Goal: Task Accomplishment & Management: Manage account settings

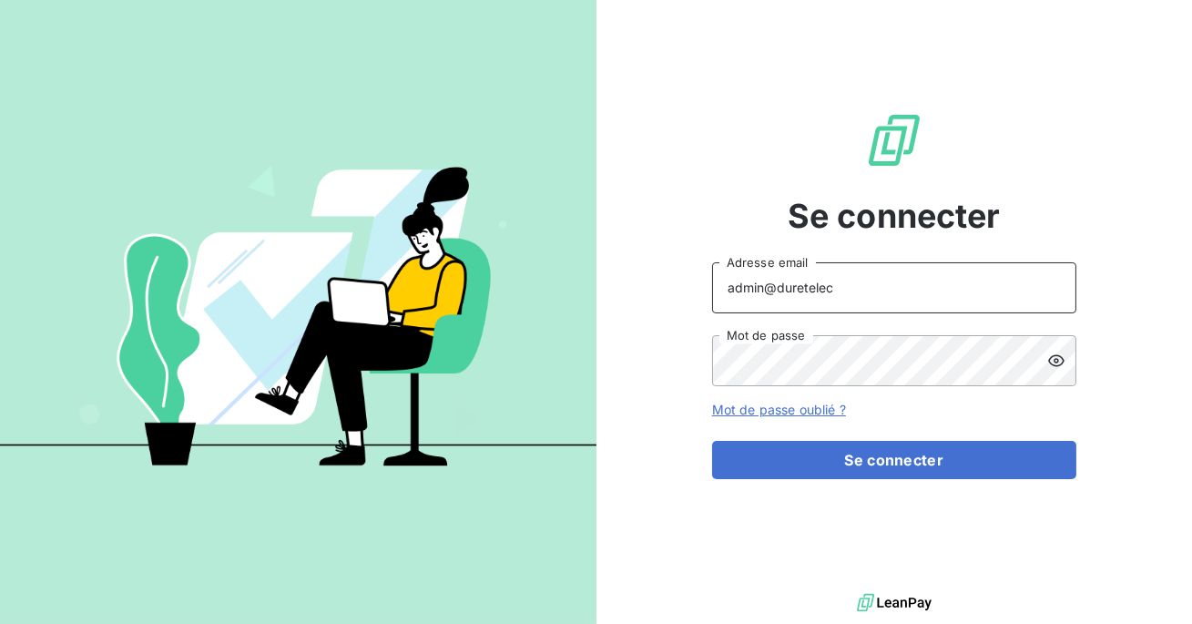
click at [884, 280] on input "admin@duretelec" at bounding box center [894, 287] width 364 height 51
click at [712, 441] on button "Se connecter" at bounding box center [894, 460] width 364 height 38
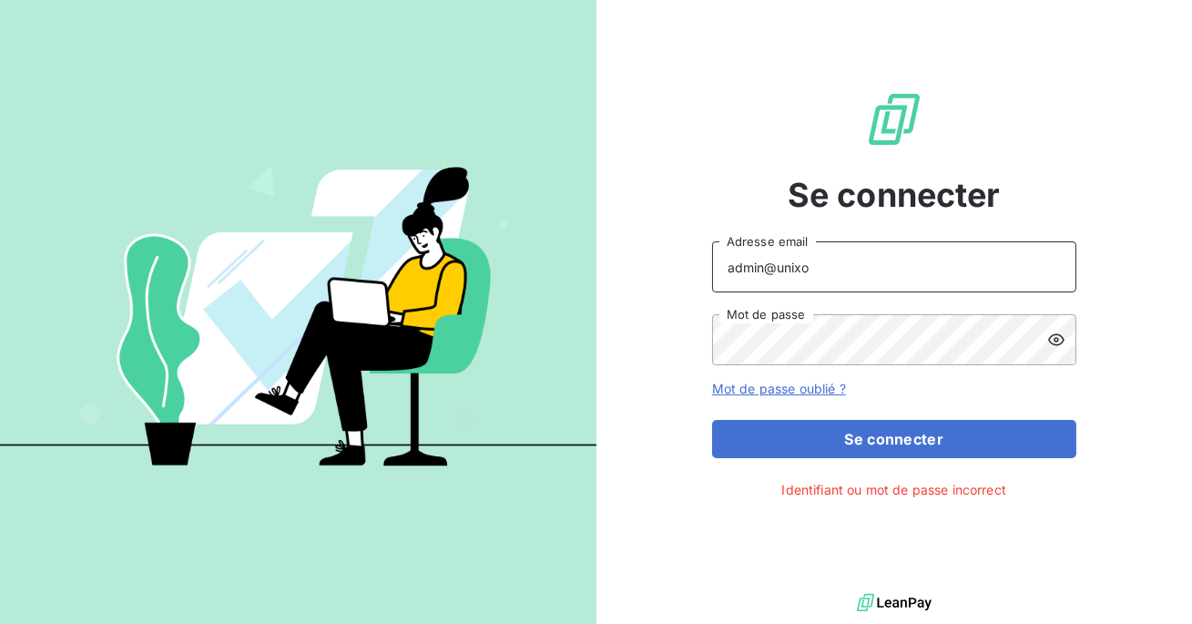
type input "admin@unixo"
click at [712, 420] on button "Se connecter" at bounding box center [894, 439] width 364 height 38
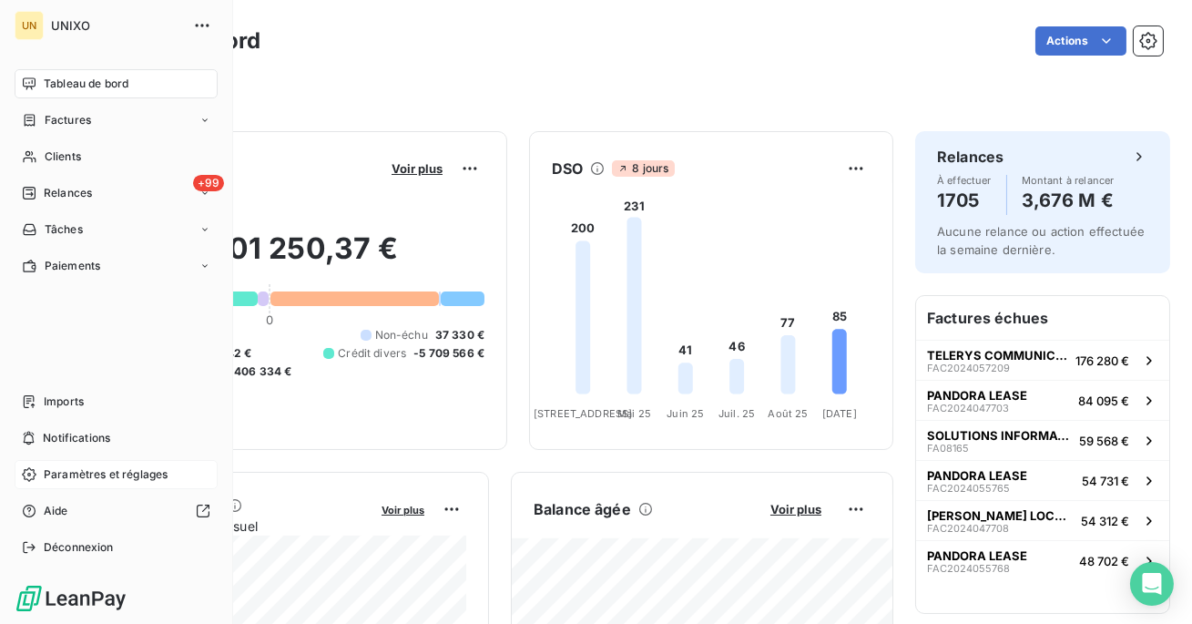
click at [84, 467] on span "Paramètres et réglages" at bounding box center [106, 474] width 124 height 16
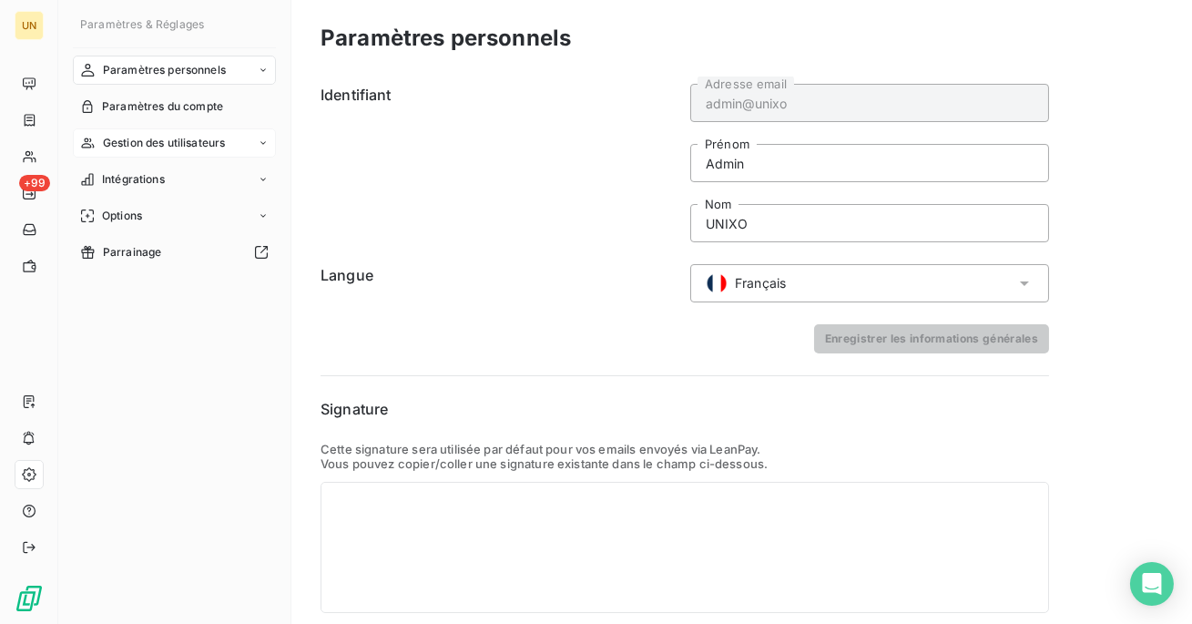
click at [194, 149] on span "Gestion des utilisateurs" at bounding box center [164, 143] width 123 height 16
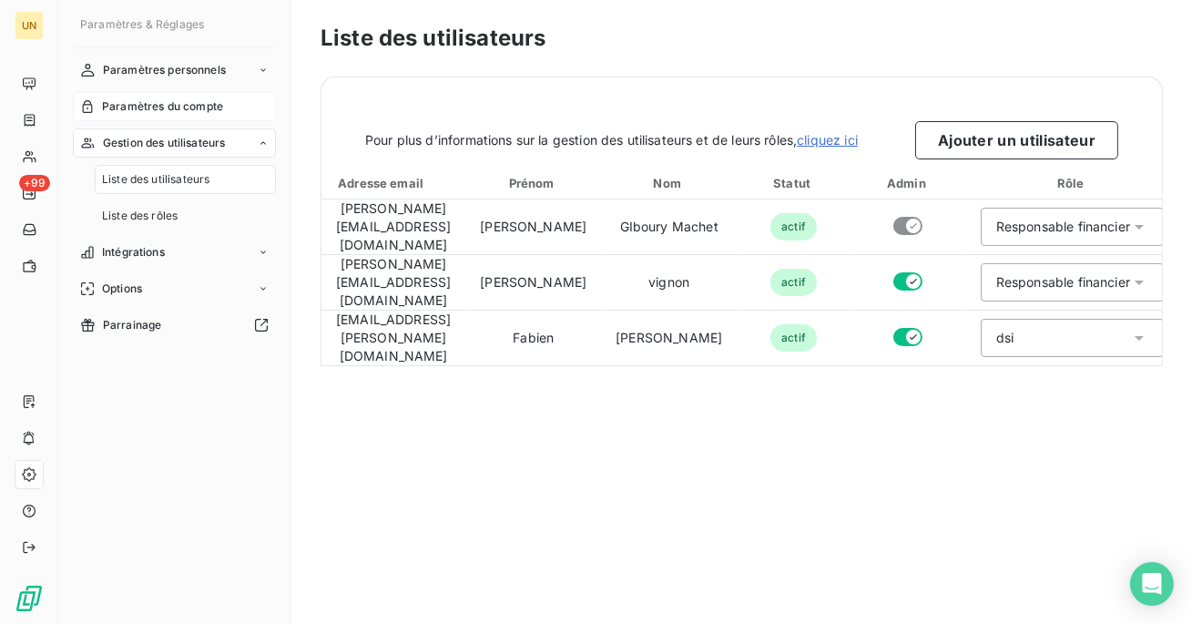
click at [192, 117] on div "Paramètres du compte" at bounding box center [174, 106] width 203 height 29
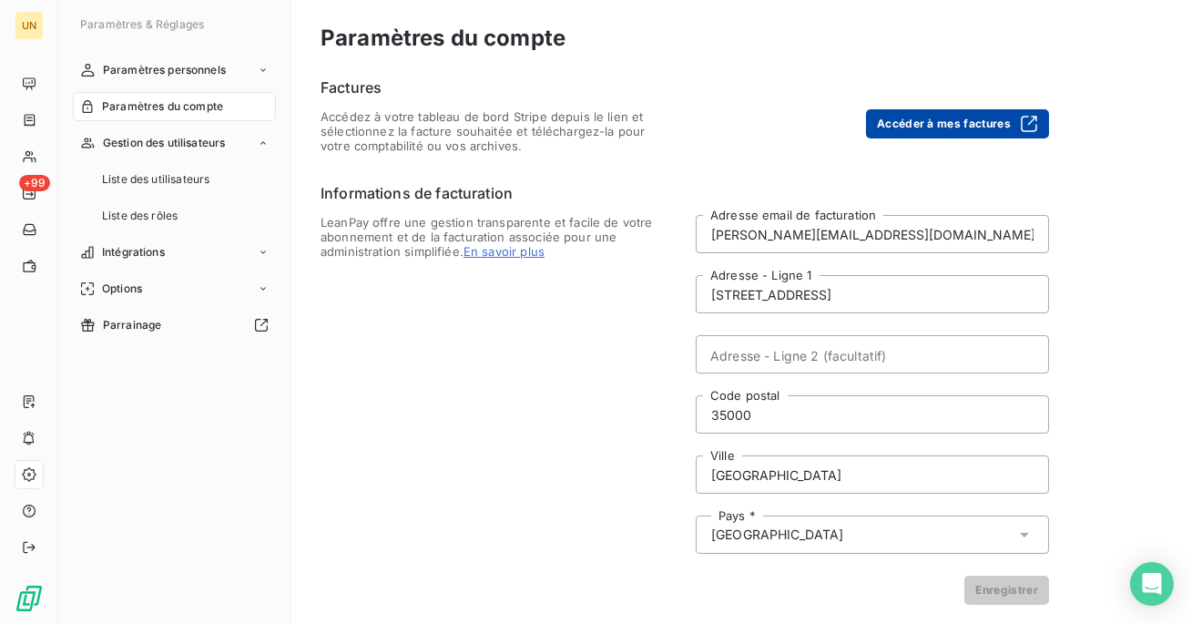
click at [906, 130] on button "Accéder à mes factures" at bounding box center [957, 123] width 183 height 29
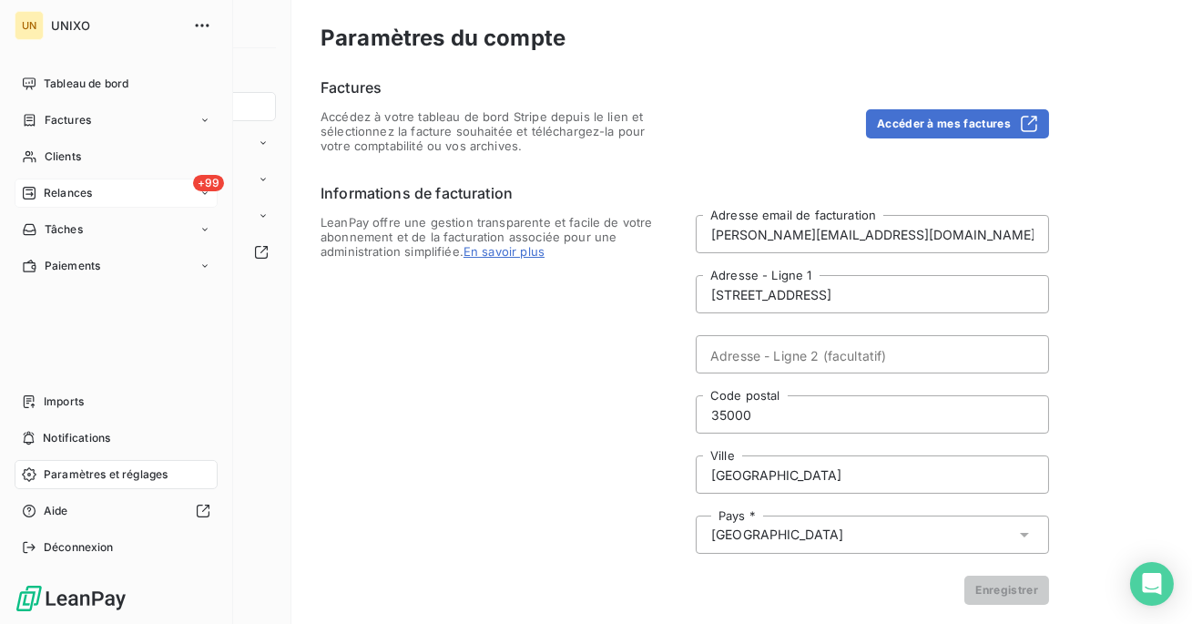
click at [36, 200] on div "Relances" at bounding box center [57, 193] width 70 height 16
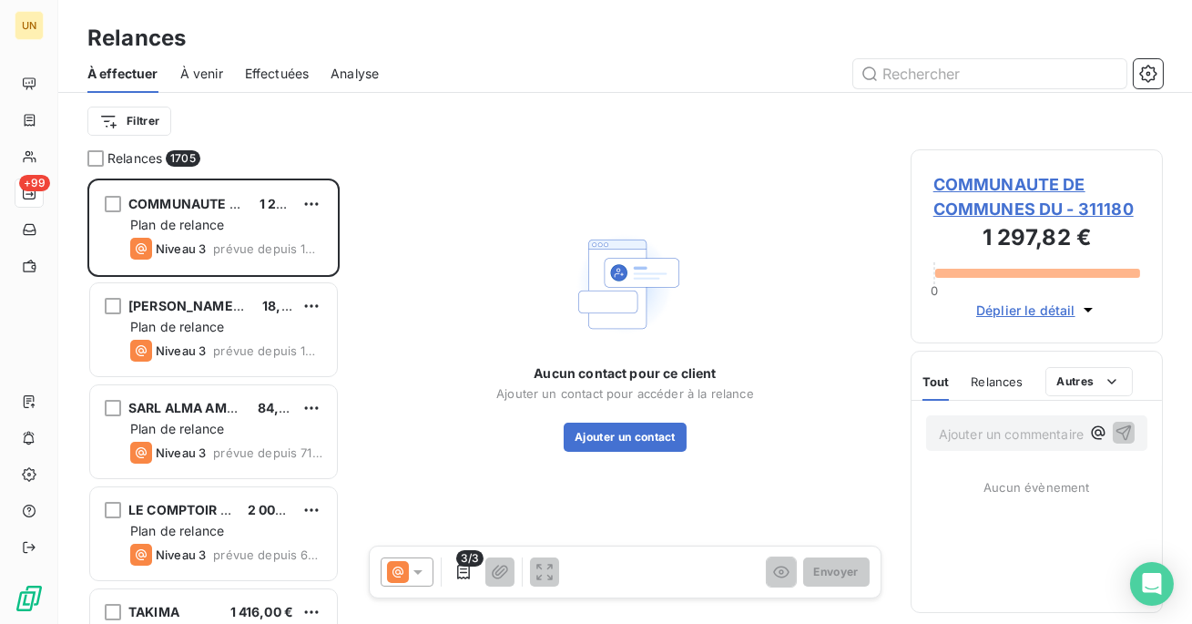
scroll to position [445, 252]
click at [298, 69] on span "Effectuées" at bounding box center [277, 74] width 65 height 18
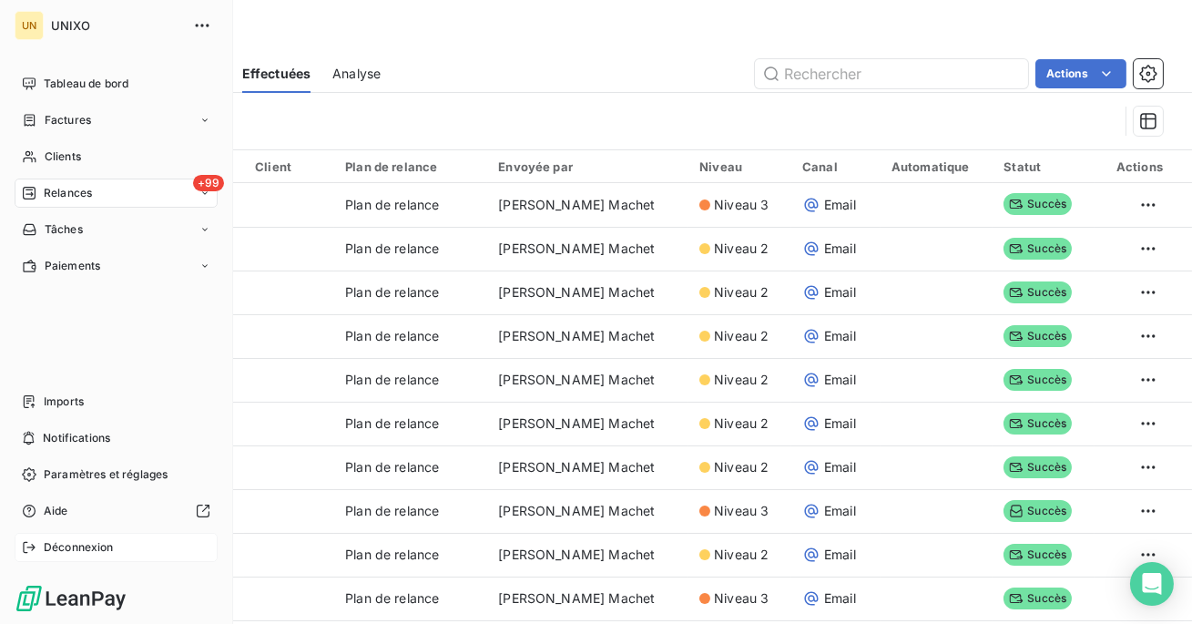
click at [51, 550] on span "Déconnexion" at bounding box center [79, 547] width 70 height 16
